Goal: Use online tool/utility: Utilize a website feature to perform a specific function

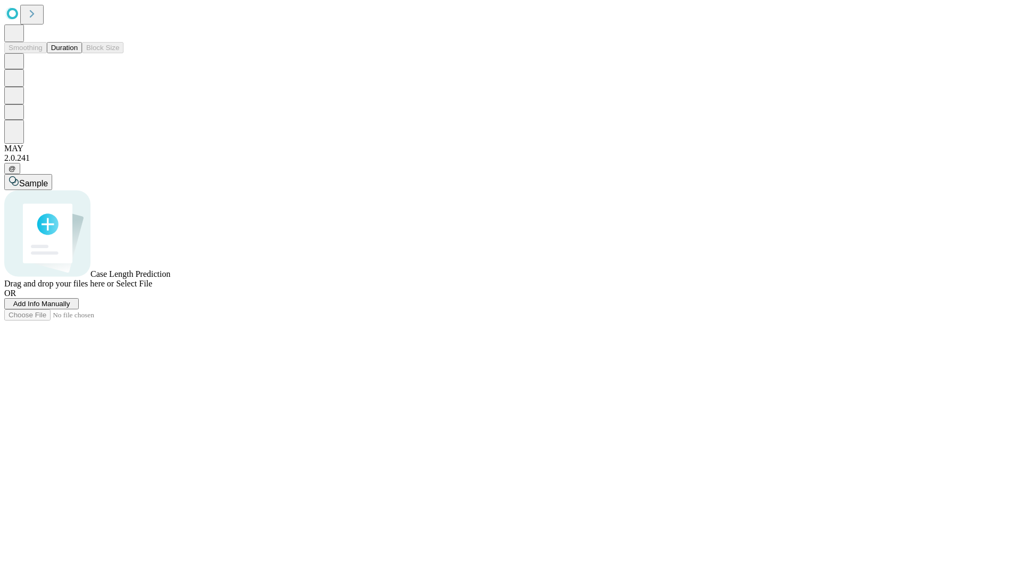
click at [70, 308] on span "Add Info Manually" at bounding box center [41, 304] width 57 height 8
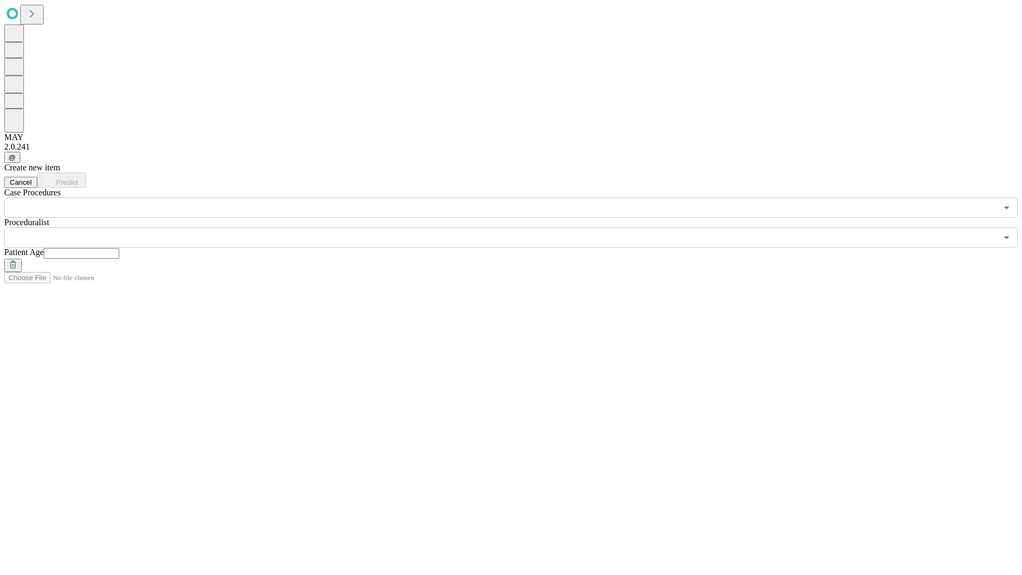
click at [119, 248] on input "text" at bounding box center [82, 253] width 76 height 11
type input "**"
click at [518, 227] on input "text" at bounding box center [500, 237] width 993 height 20
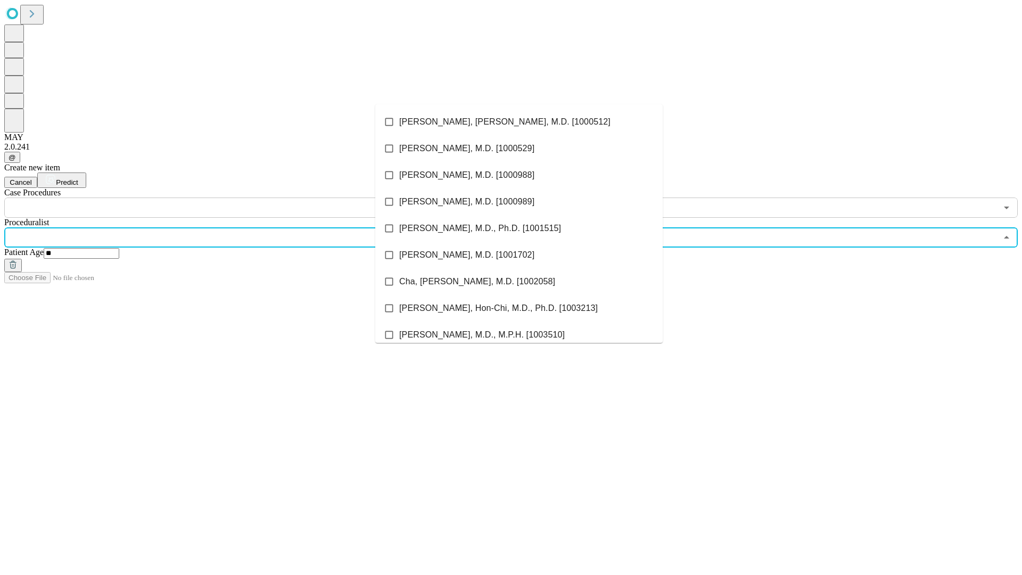
click at [519, 122] on li "[PERSON_NAME], [PERSON_NAME], M.D. [1000512]" at bounding box center [518, 122] width 287 height 27
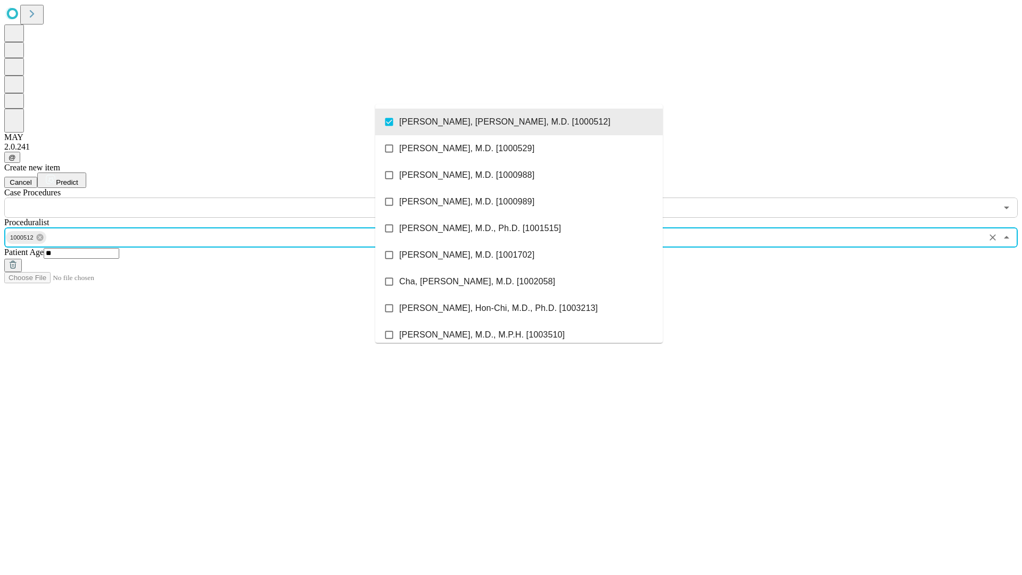
click at [224, 197] on input "text" at bounding box center [500, 207] width 993 height 20
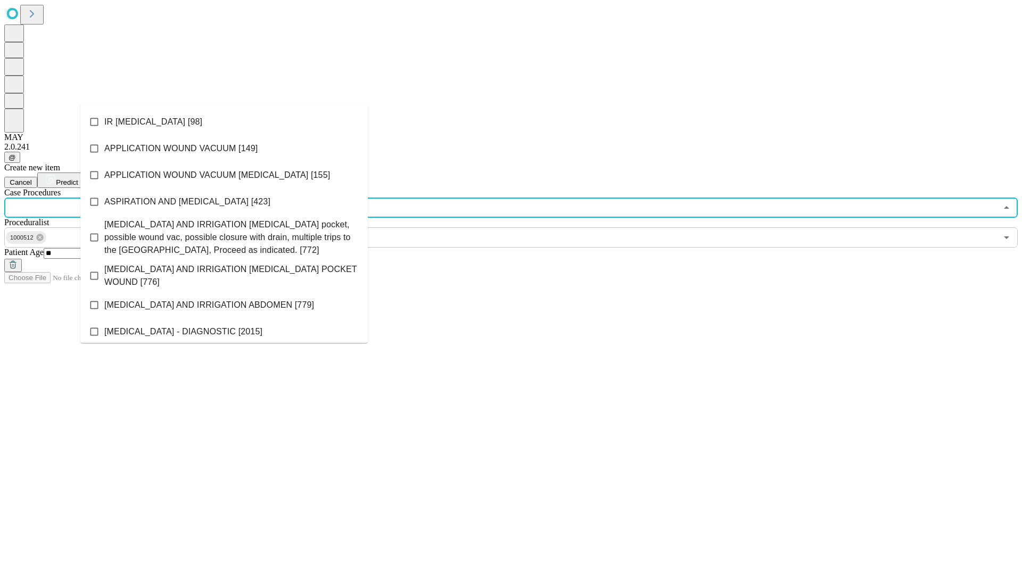
click at [224, 122] on li "IR [MEDICAL_DATA] [98]" at bounding box center [223, 122] width 287 height 27
click at [78, 178] on span "Predict" at bounding box center [67, 182] width 22 height 8
